Goal: Entertainment & Leisure: Browse casually

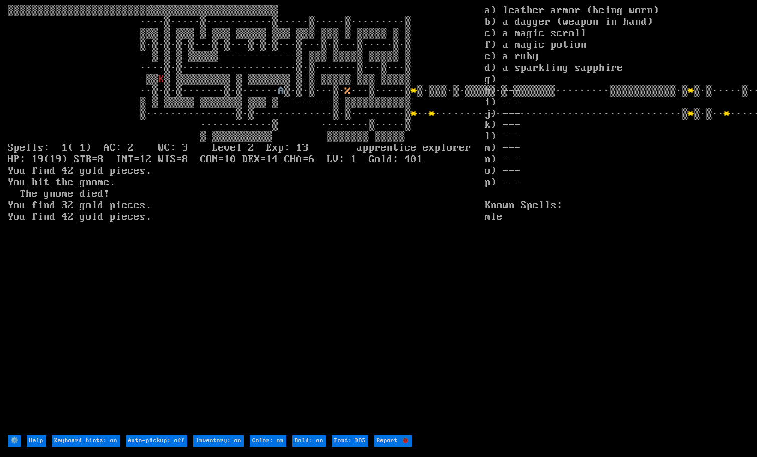
click at [307, 137] on larn "▒▒▒▒▒▒▒▒▒▒▒▒▒▒▒▒▒▒▒▒▒▒▒▒▒▒▒▒▒▒▒▒▒▒▒▒▒▒▒▒▒▒▒▒▒ ····▒·····▒···········▒·····▒····…" at bounding box center [246, 220] width 477 height 430
click at [351, 439] on DOS "Font: DOS" at bounding box center [349, 442] width 37 height 12
click at [14, 441] on input "⚙️" at bounding box center [14, 442] width 13 height 12
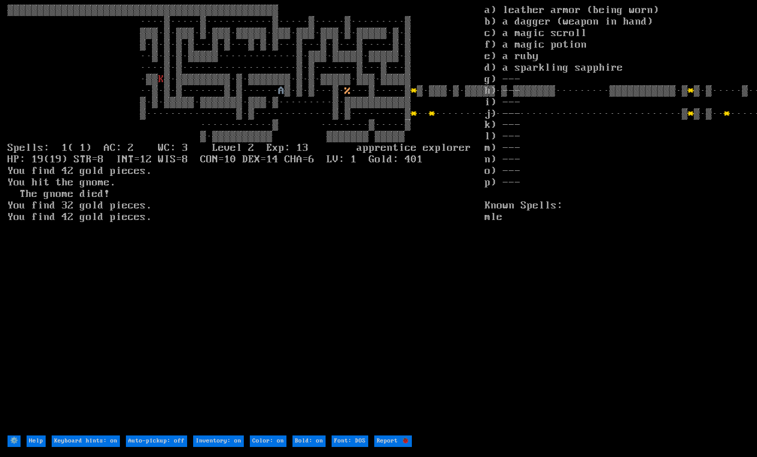
click at [443, 123] on larn "▒▒▒▒▒▒▒▒▒▒▒▒▒▒▒▒▒▒▒▒▒▒▒▒▒▒▒▒▒▒▒▒▒▒▒▒▒▒▒▒▒▒▒▒▒ ····▒·····▒···········▒·····▒····…" at bounding box center [246, 220] width 477 height 430
